Goal: Task Accomplishment & Management: Use online tool/utility

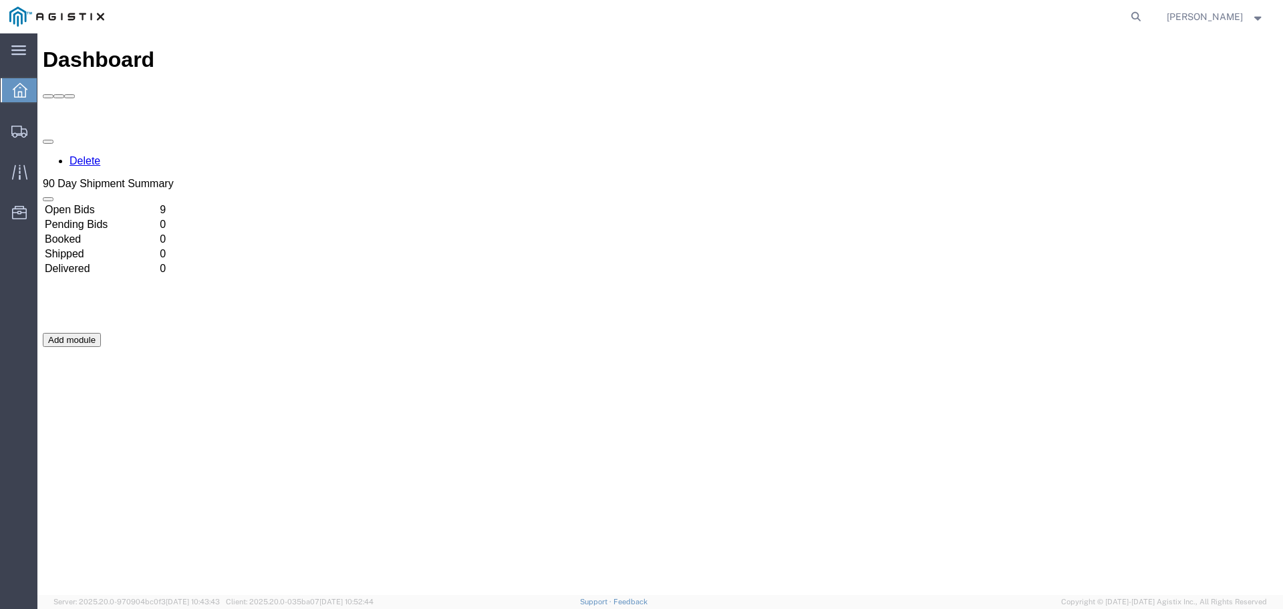
click at [245, 132] on div "Delete 90 Day Shipment Summary Open Bids 9 Pending Bids 0 Booked 0 Shipped 0 De…" at bounding box center [660, 332] width 1235 height 401
click at [232, 173] on div "Delete 90 Day Shipment Summary Open Bids 9 Pending Bids 0 Booked 0 Shipped 0 De…" at bounding box center [660, 332] width 1235 height 401
drag, startPoint x: 235, startPoint y: 180, endPoint x: 131, endPoint y: 128, distance: 116.5
click at [132, 203] on td "Open Bids" at bounding box center [101, 209] width 114 height 13
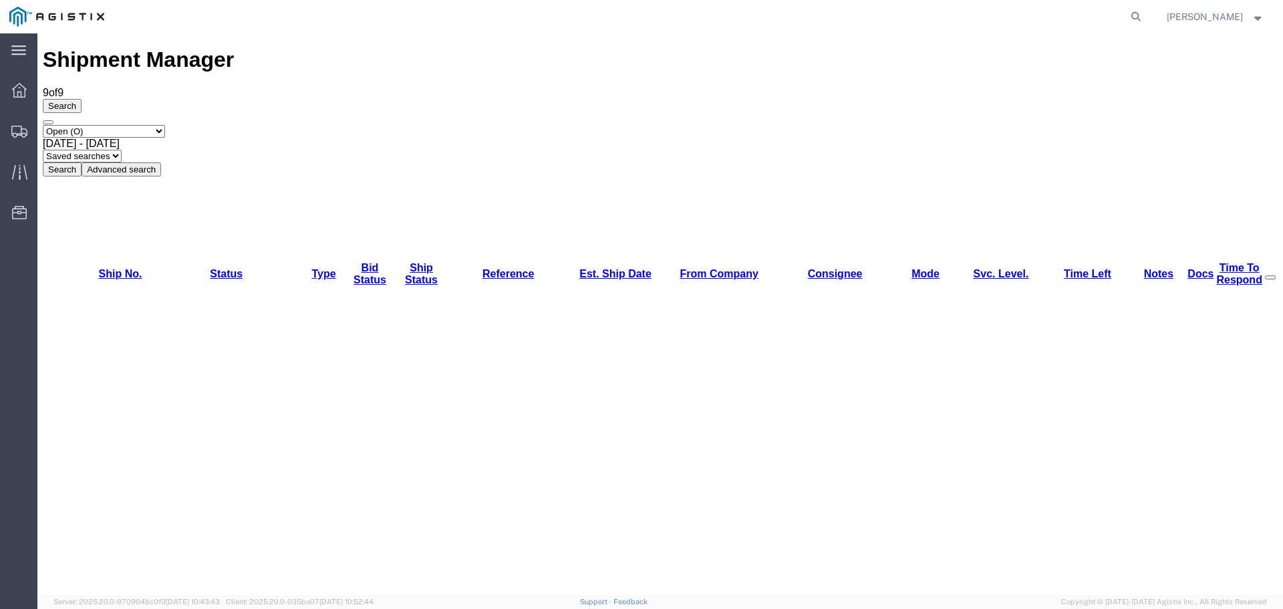
drag, startPoint x: 439, startPoint y: 240, endPoint x: 604, endPoint y: 333, distance: 189.4
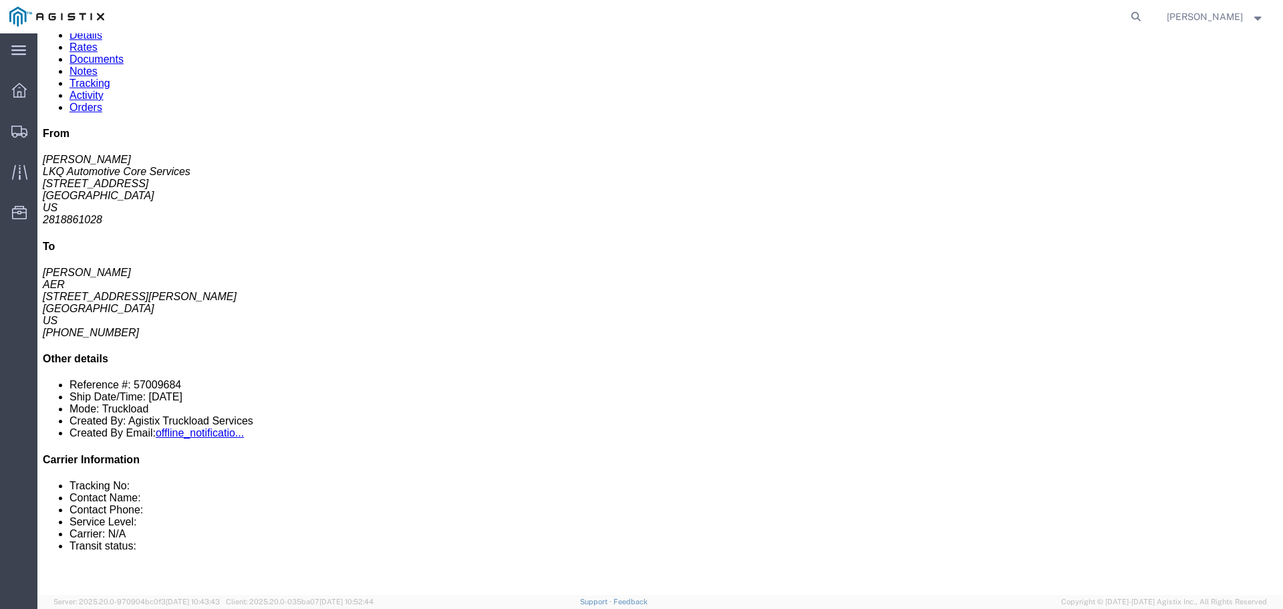
scroll to position [93, 0]
click button "button"
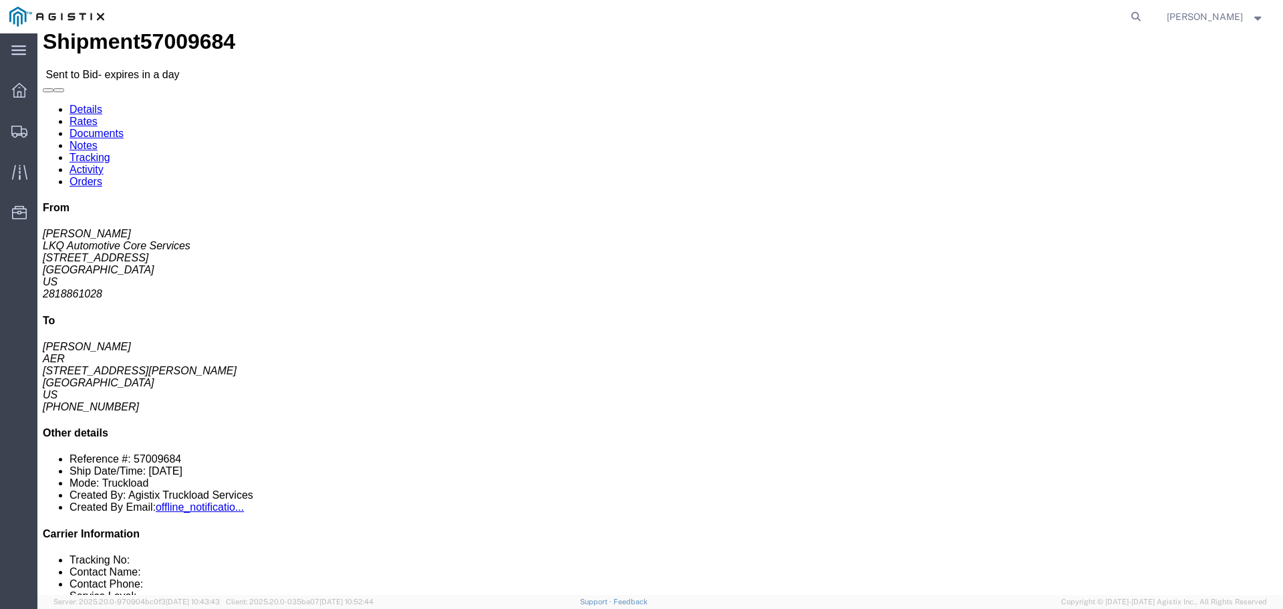
scroll to position [0, 0]
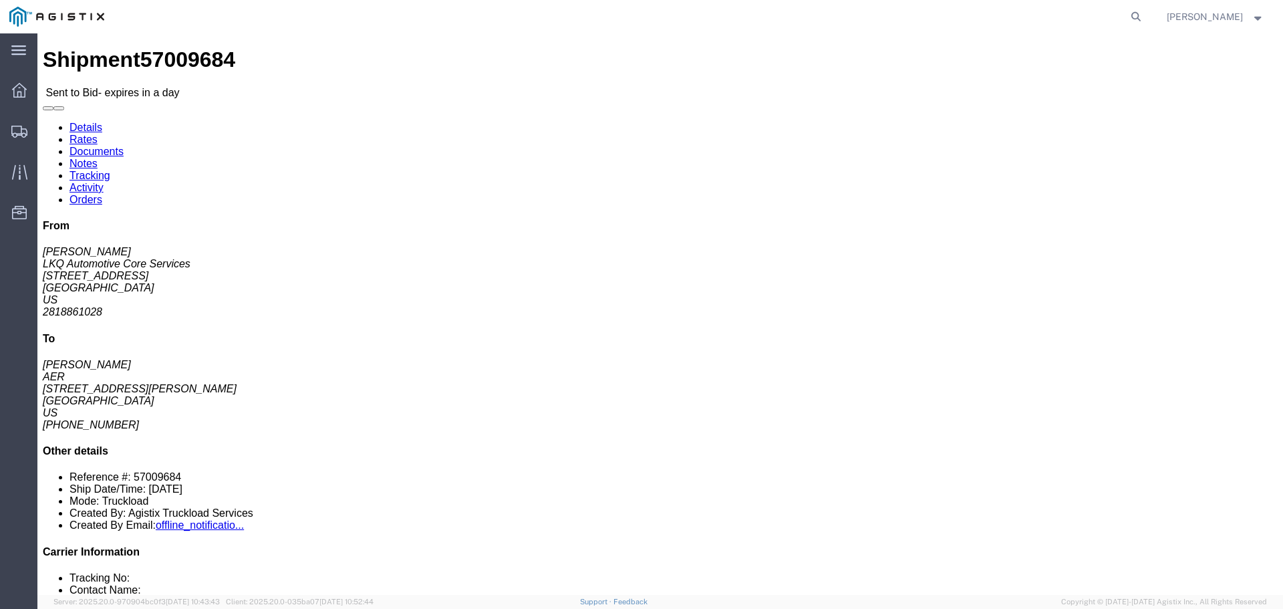
click link "Rates"
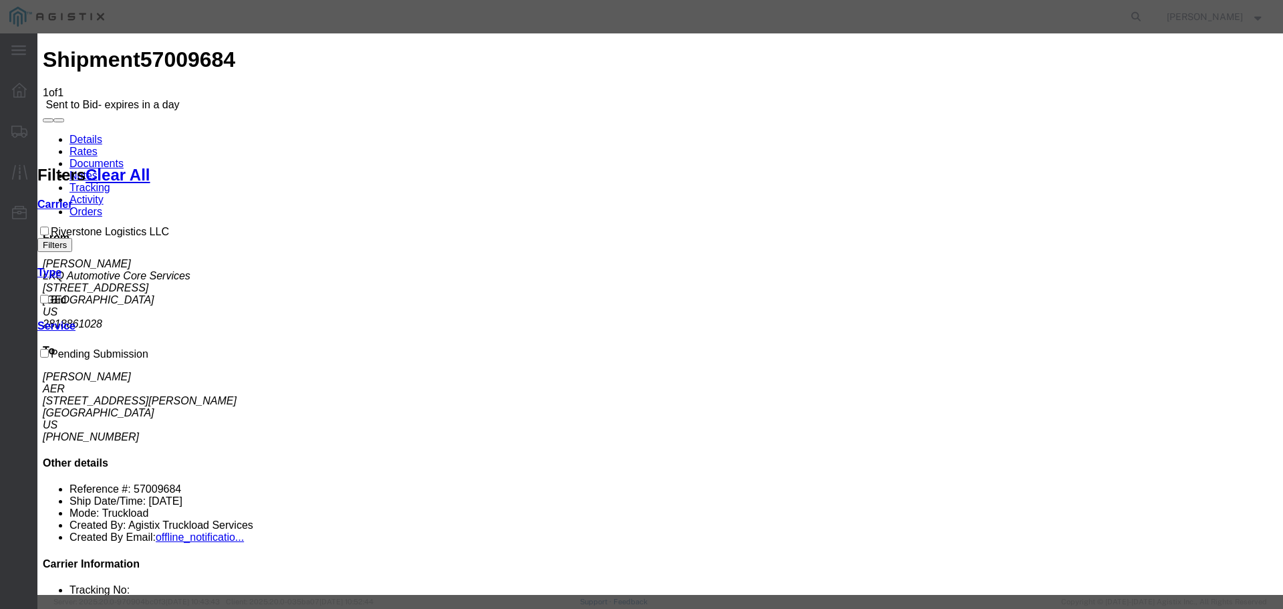
select select "22593"
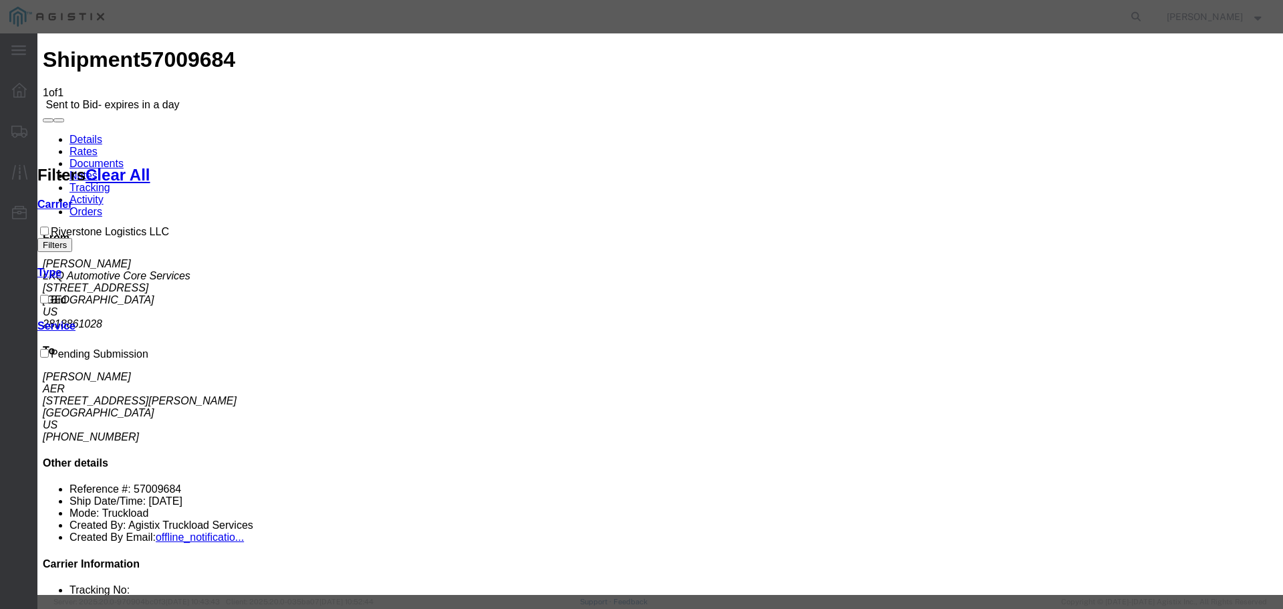
select select "41882"
type input "1"
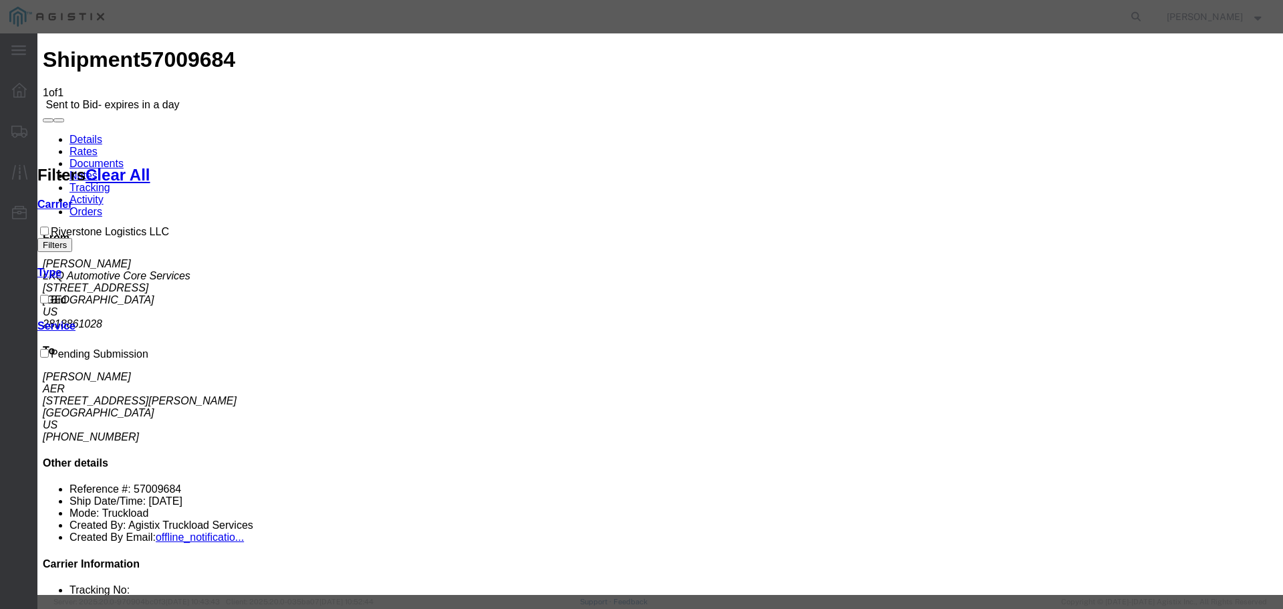
type input "665"
select select "TL"
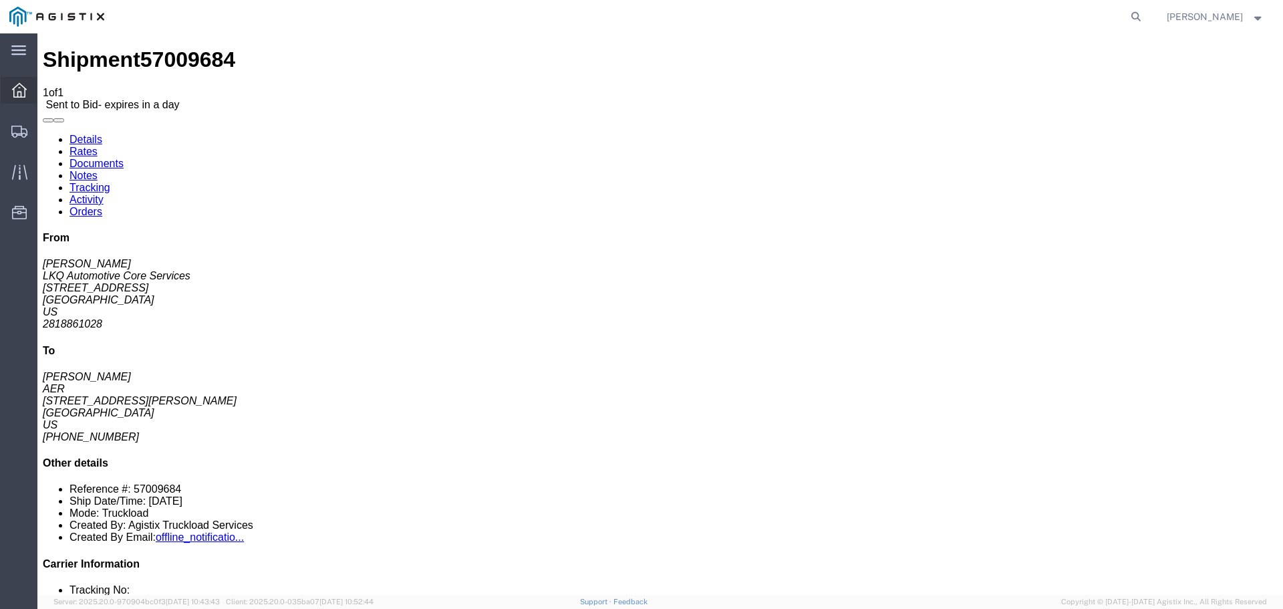
click at [46, 94] on span "Dashboard" at bounding box center [41, 90] width 9 height 27
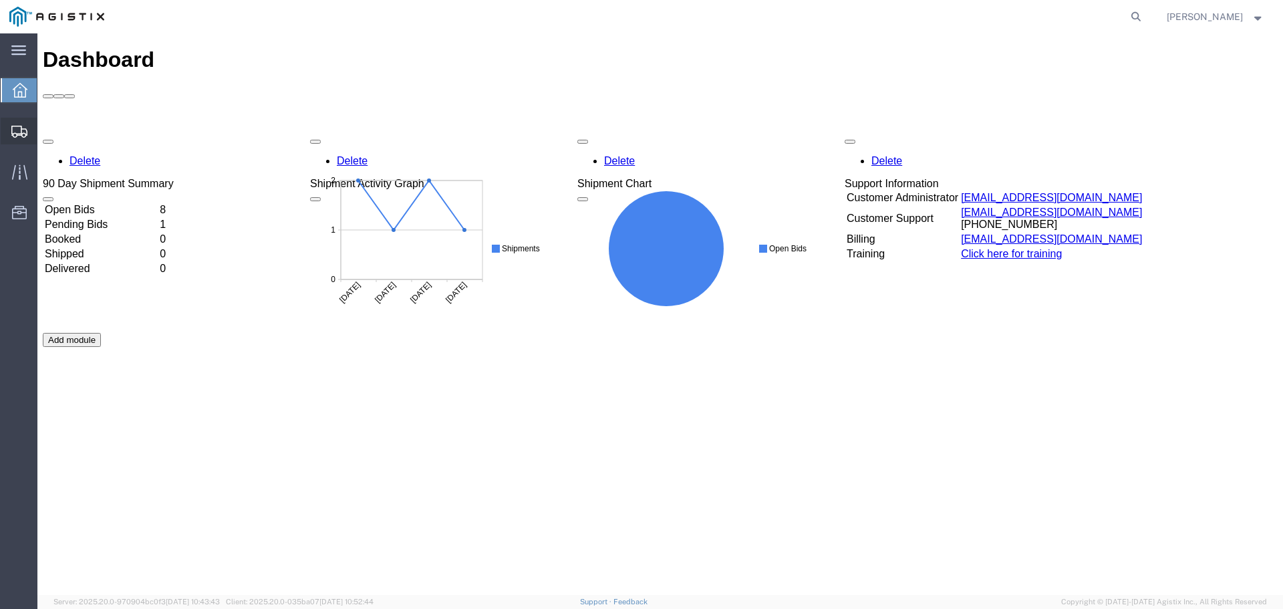
click at [46, 135] on span "Shipments" at bounding box center [41, 131] width 9 height 27
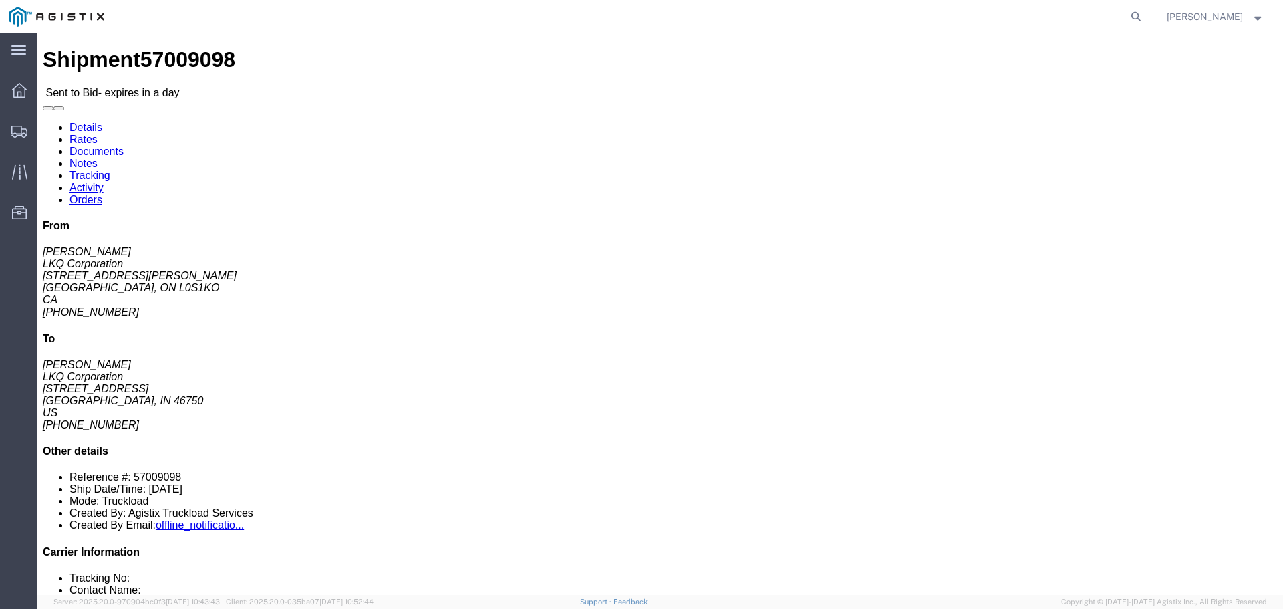
click button "button"
